Goal: Task Accomplishment & Management: Complete application form

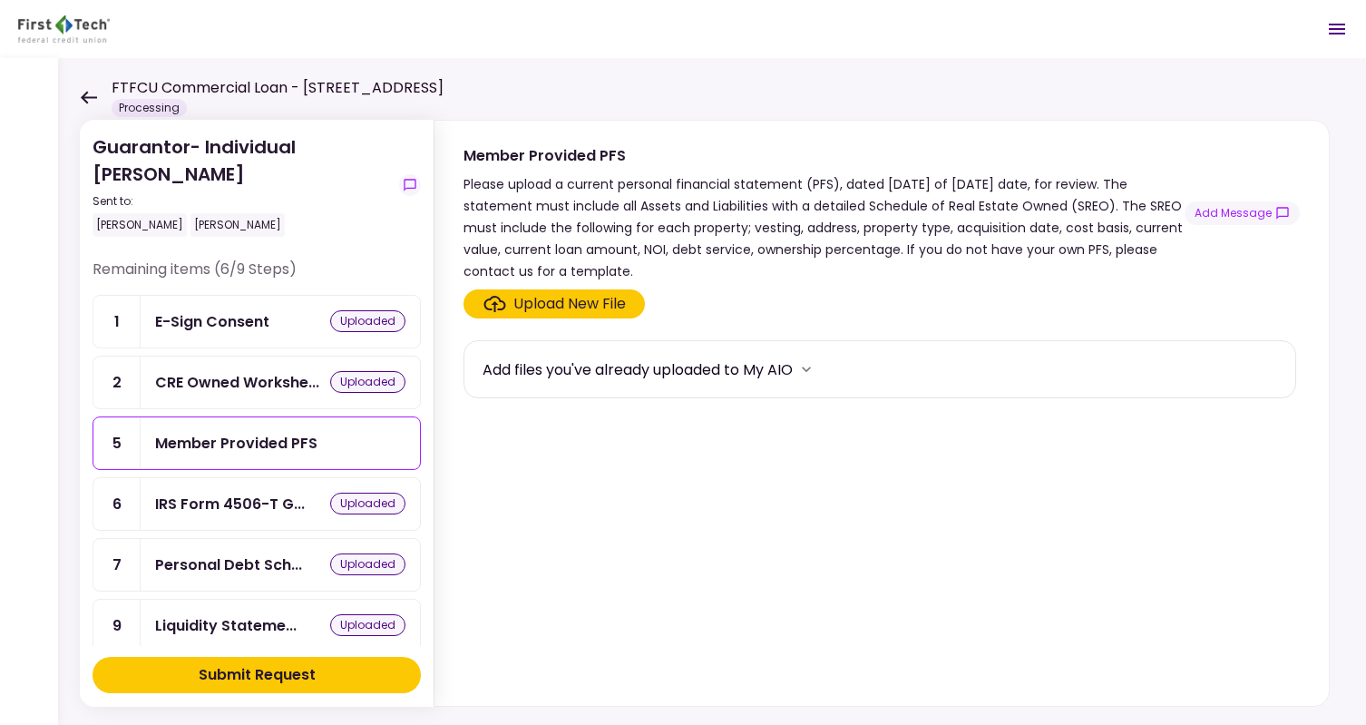
click at [83, 93] on icon at bounding box center [88, 98] width 17 height 14
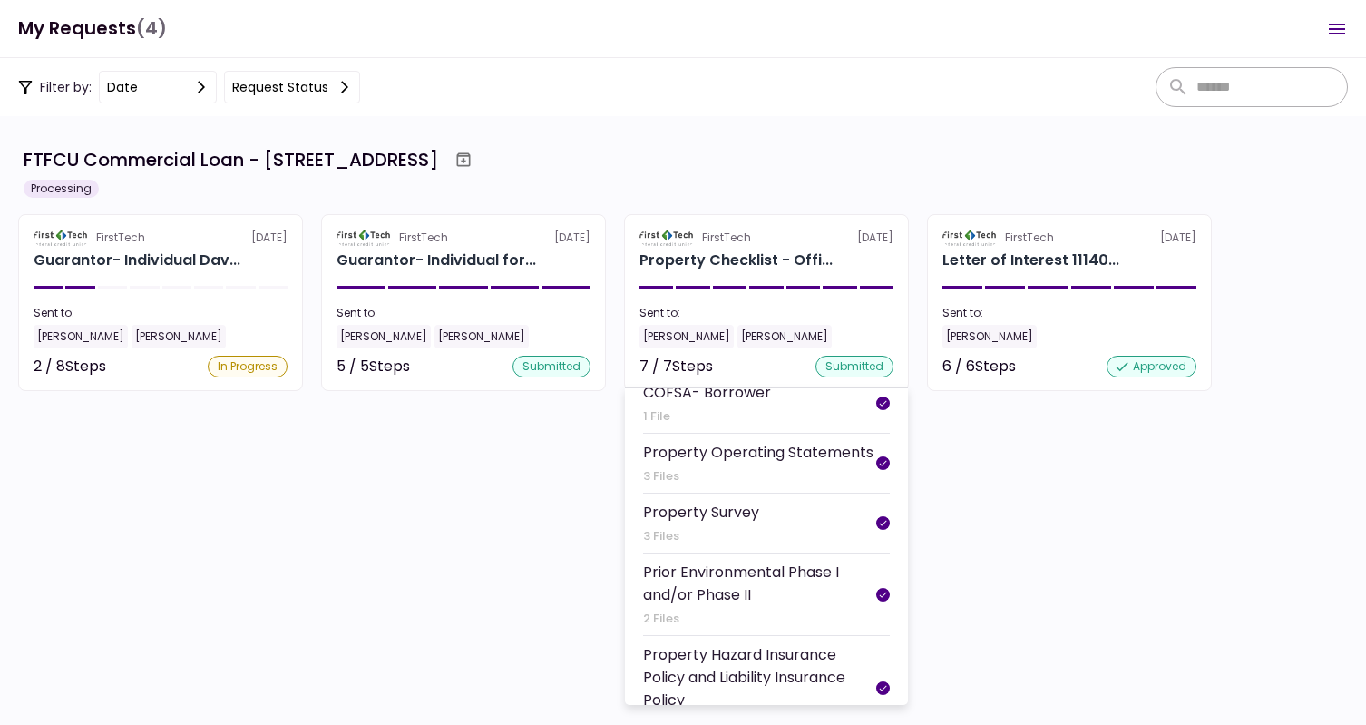
scroll to position [185, 0]
click at [714, 522] on div "Property Survey" at bounding box center [701, 511] width 116 height 23
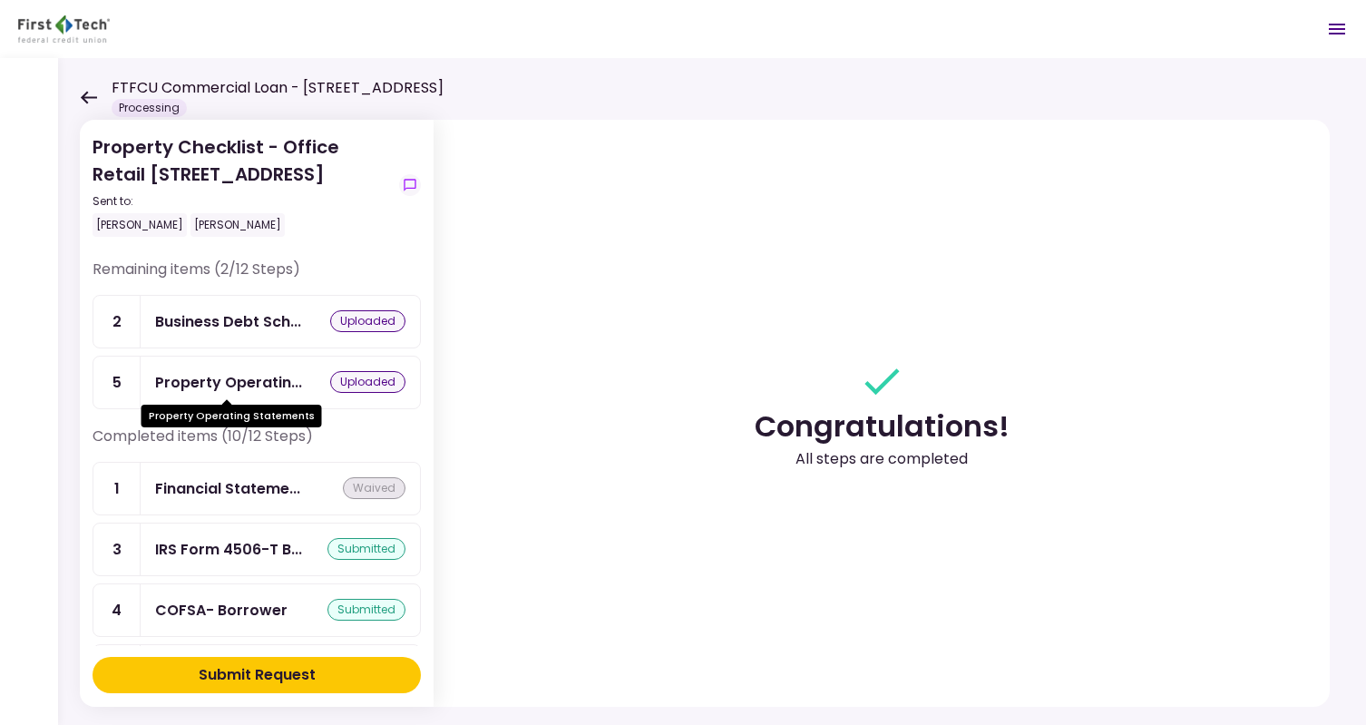
click at [215, 375] on div "Property Operatin..." at bounding box center [228, 382] width 147 height 23
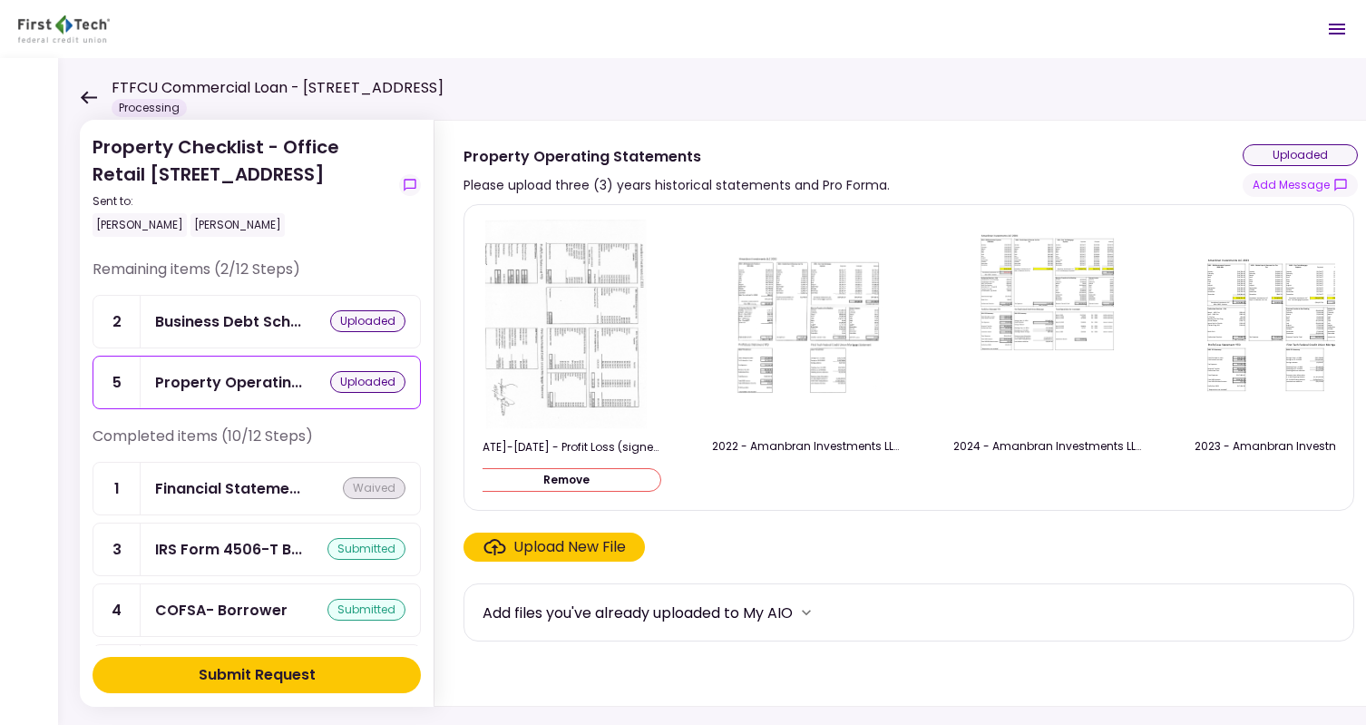
scroll to position [0, 789]
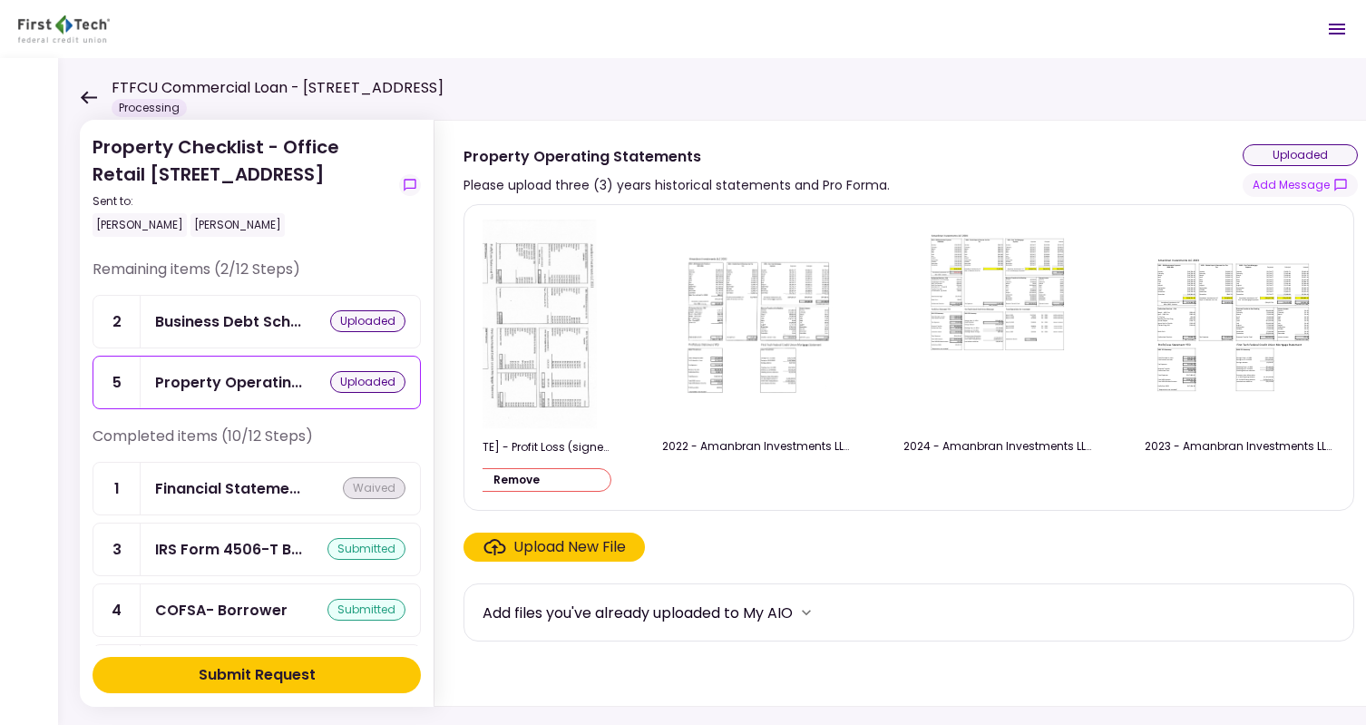
click at [763, 342] on img at bounding box center [757, 324] width 181 height 140
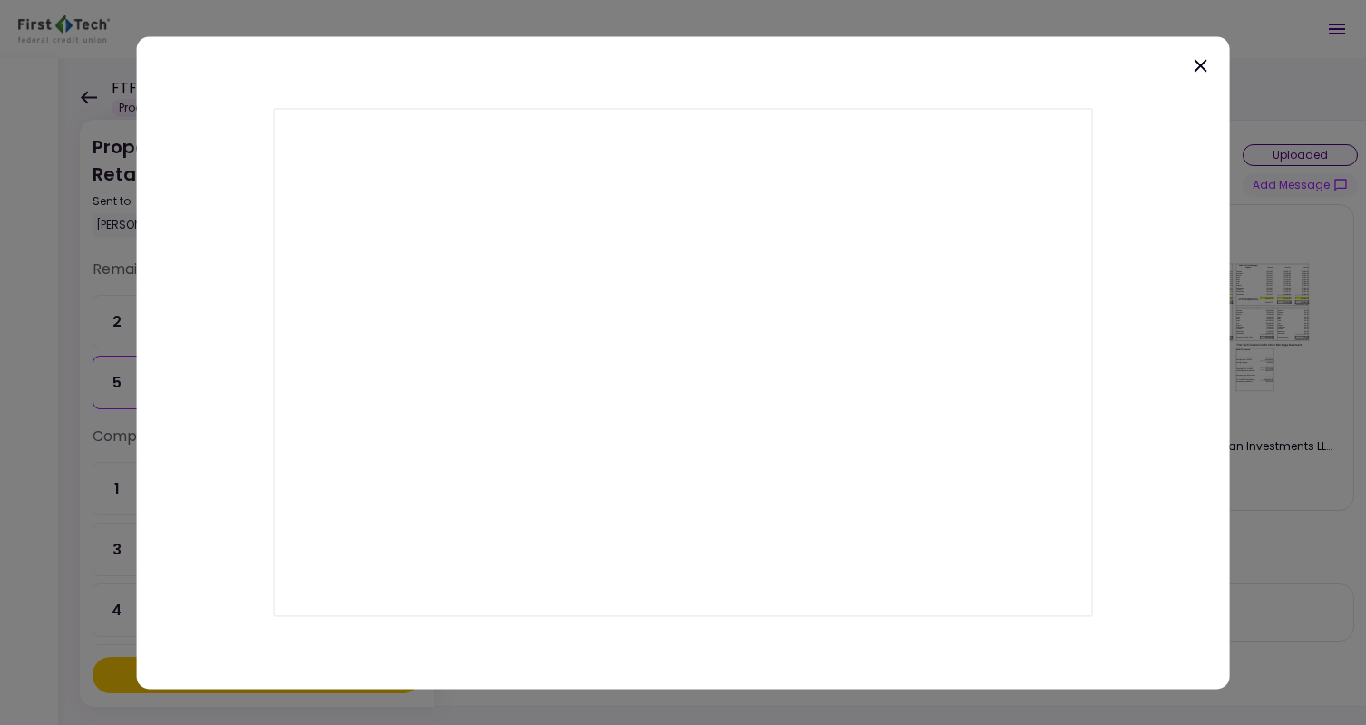
click at [1198, 63] on icon at bounding box center [1200, 65] width 13 height 13
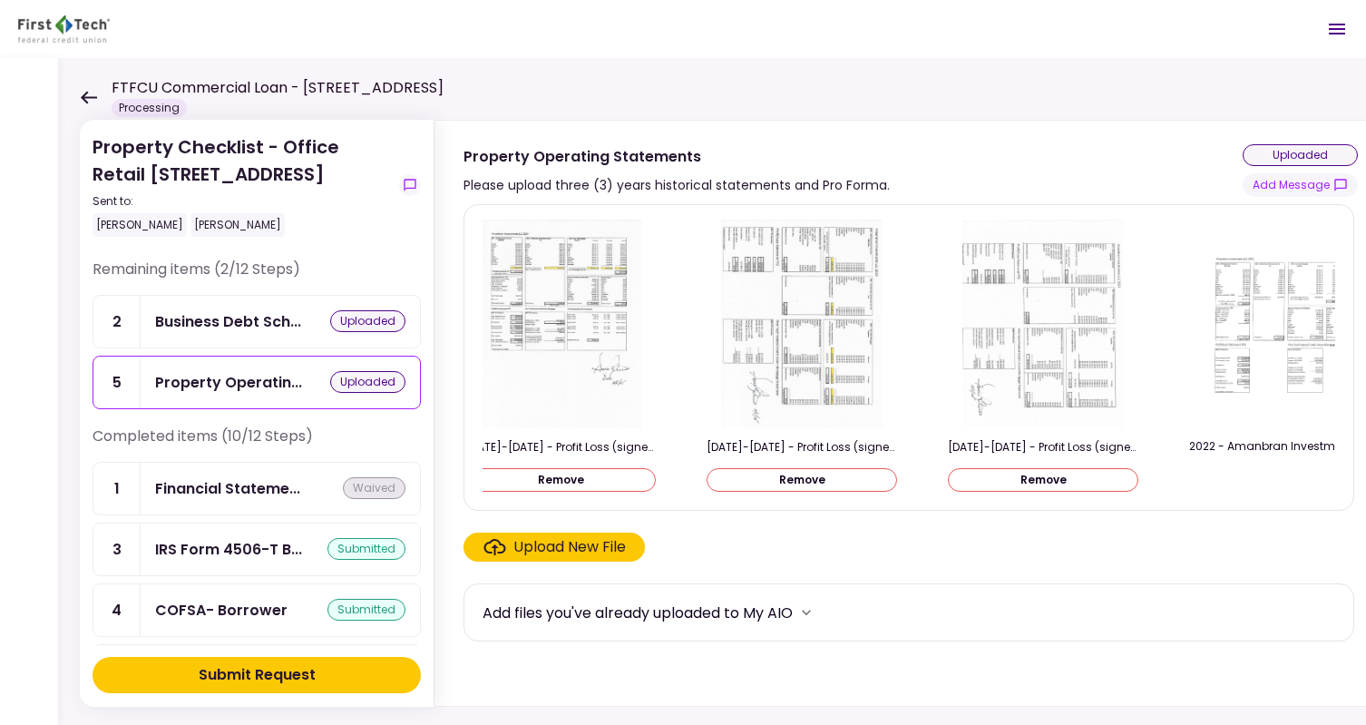
scroll to position [0, 0]
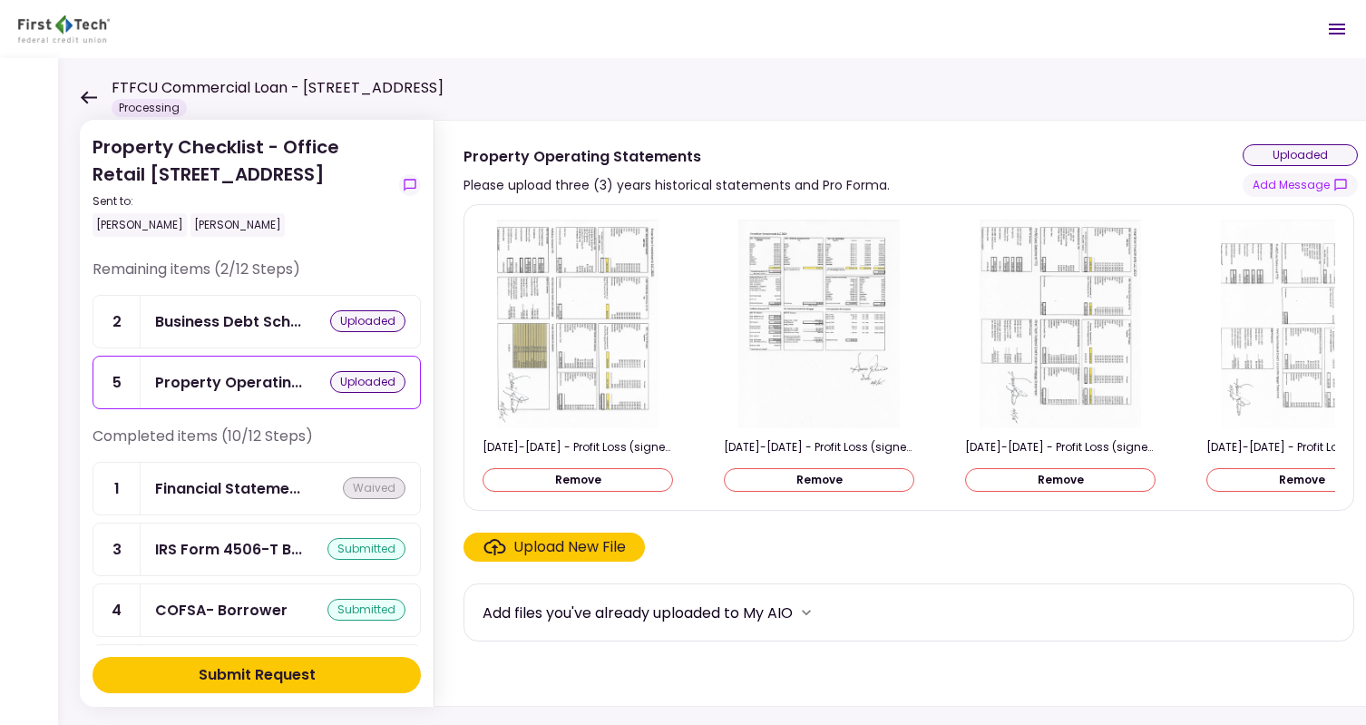
click at [88, 95] on icon at bounding box center [88, 98] width 17 height 14
